Goal: Information Seeking & Learning: Find specific fact

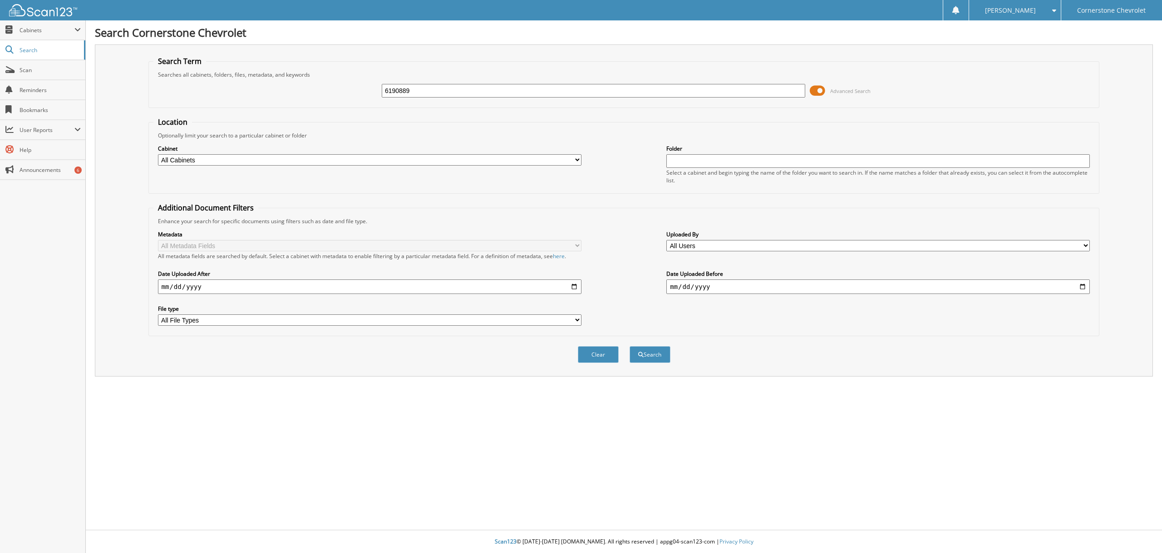
type input "6190889"
click at [629, 346] on button "Search" at bounding box center [649, 354] width 41 height 17
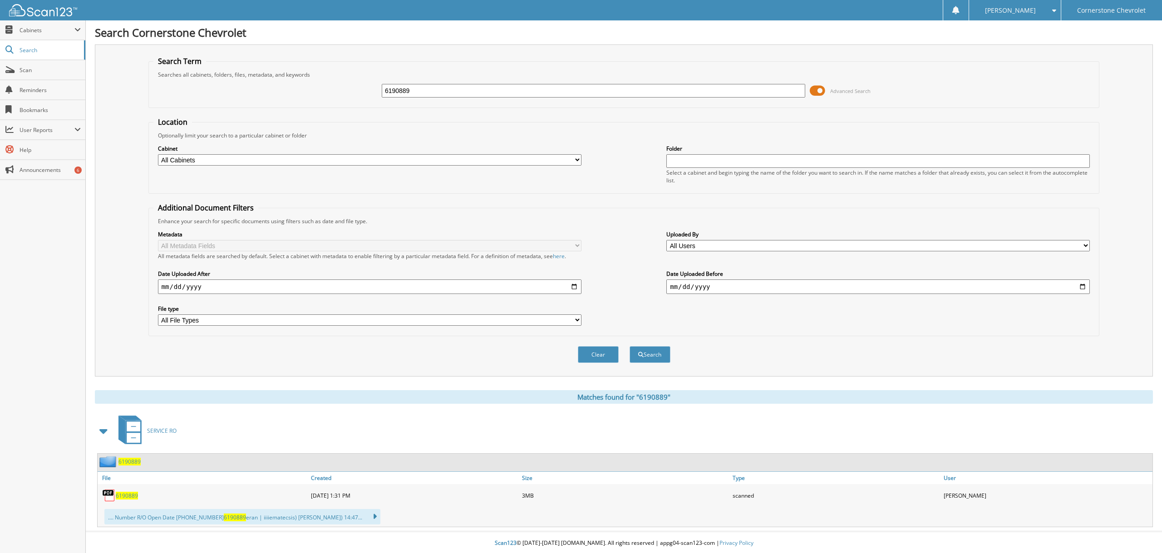
click at [126, 492] on span "6190889" at bounding box center [127, 496] width 22 height 8
